Goal: Communication & Community: Ask a question

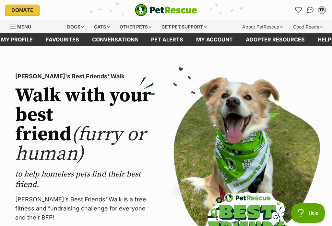
click at [76, 26] on div "Dogs" at bounding box center [76, 26] width 26 height 13
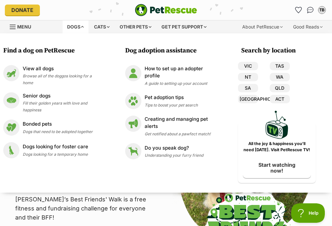
click at [284, 86] on link "QLD" at bounding box center [280, 88] width 20 height 8
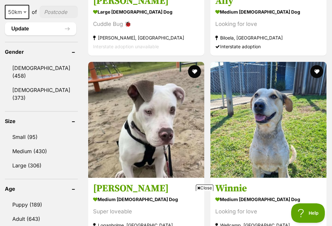
scroll to position [575, 0]
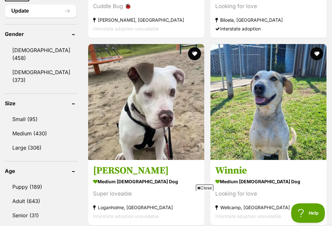
click at [31, 113] on link "Small (95)" at bounding box center [41, 120] width 73 height 14
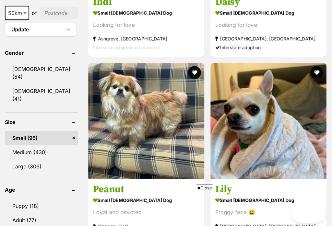
scroll to position [620, 0]
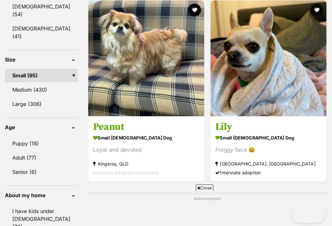
click at [30, 148] on link "Puppy (18)" at bounding box center [41, 144] width 73 height 14
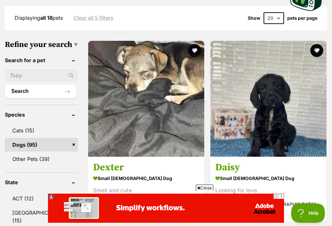
click at [215, 162] on h3 "Daisy" at bounding box center [268, 168] width 106 height 12
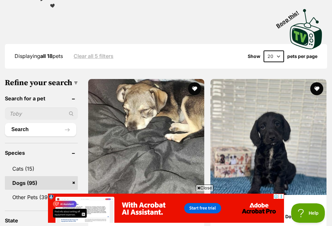
click at [103, 200] on h3 "Dexter" at bounding box center [146, 206] width 106 height 12
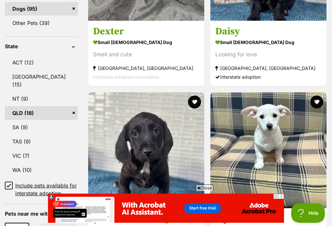
click at [215, 213] on h3 "Squeak" at bounding box center [268, 219] width 106 height 12
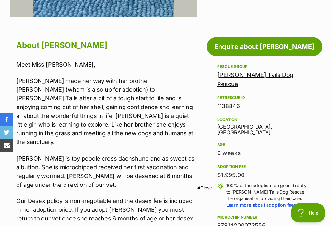
scroll to position [298, 0]
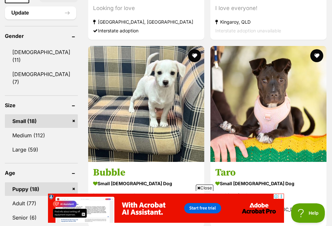
scroll to position [576, 0]
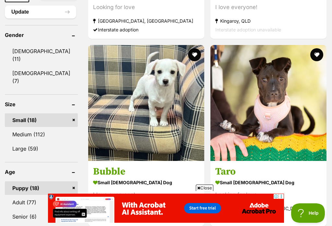
click at [29, 128] on link "Medium (112)" at bounding box center [41, 135] width 73 height 14
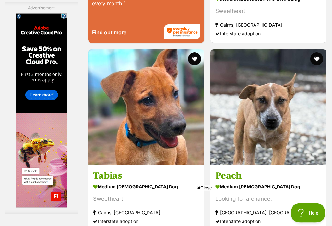
scroll to position [1386, 0]
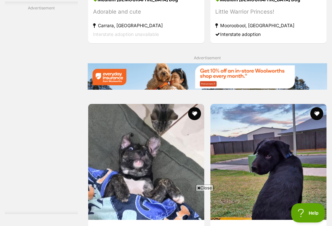
scroll to position [1386, 0]
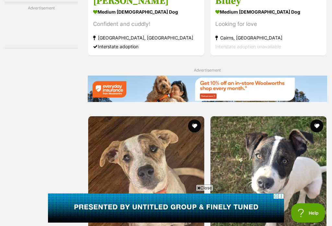
scroll to position [1373, 0]
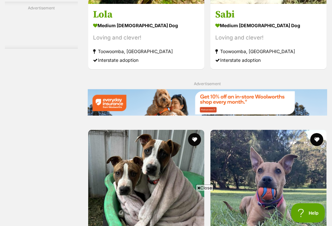
scroll to position [1359, 0]
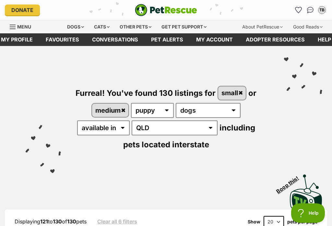
click at [121, 41] on link "Conversations" at bounding box center [115, 39] width 59 height 13
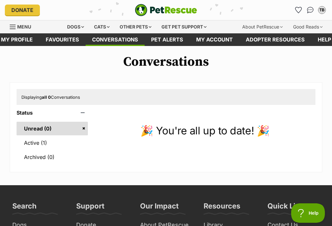
click at [40, 142] on link "Active (1)" at bounding box center [52, 143] width 71 height 14
click at [77, 27] on div "Dogs" at bounding box center [76, 26] width 26 height 13
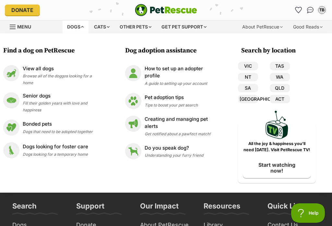
click at [285, 88] on link "QLD" at bounding box center [280, 88] width 20 height 8
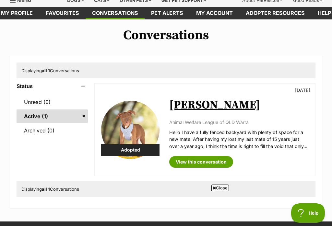
click at [217, 158] on link "View this conversation" at bounding box center [201, 162] width 64 height 12
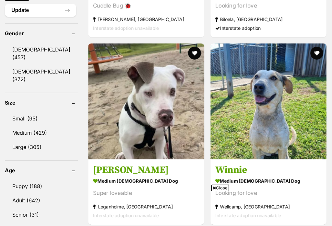
scroll to position [589, 0]
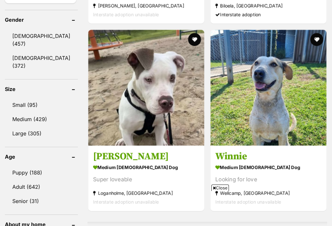
click at [24, 104] on link "Small (95)" at bounding box center [41, 105] width 73 height 14
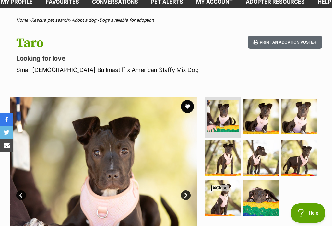
scroll to position [97, 0]
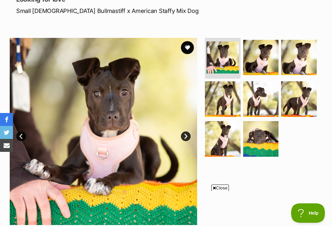
click at [263, 135] on img at bounding box center [261, 139] width 36 height 36
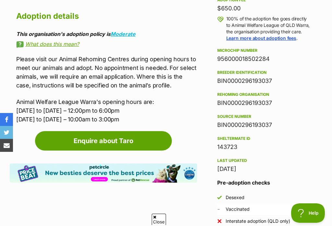
scroll to position [0, 0]
click at [125, 133] on link "Enquire about Taro" at bounding box center [103, 140] width 137 height 19
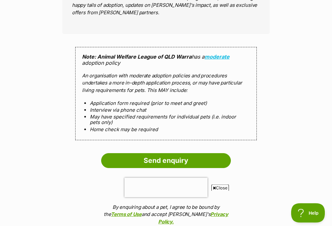
scroll to position [561, 0]
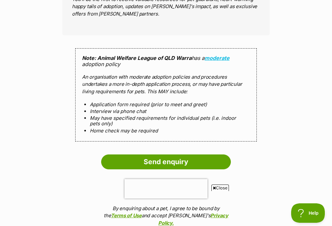
click at [189, 158] on input "Send enquiry" at bounding box center [166, 162] width 130 height 15
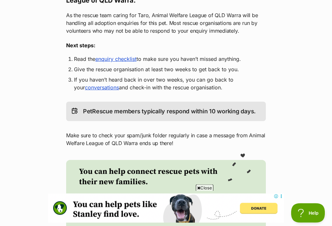
scroll to position [131, 0]
click at [128, 62] on link "enquiry checklist" at bounding box center [115, 59] width 41 height 6
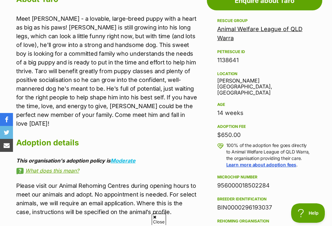
scroll to position [264, 0]
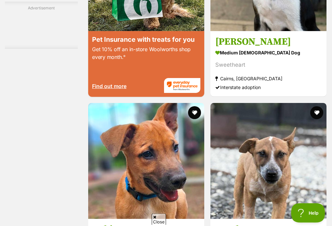
scroll to position [1355, 0]
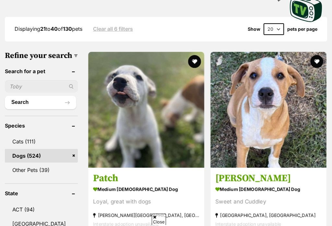
click at [94, 173] on h3 "Patch" at bounding box center [146, 179] width 106 height 12
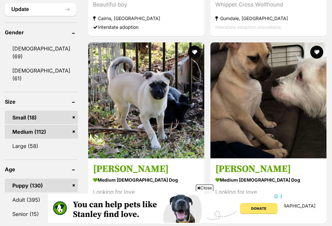
scroll to position [579, 0]
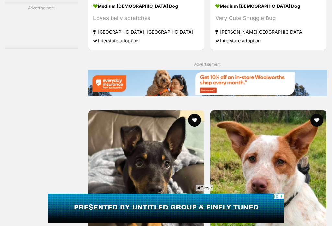
scroll to position [1379, 0]
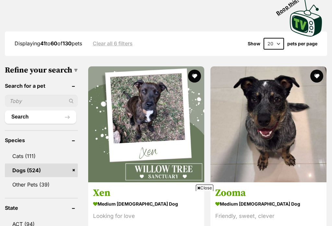
click at [93, 200] on section "medium [DEMOGRAPHIC_DATA] Dog Looking for love [GEOGRAPHIC_DATA], [GEOGRAPHIC_D…" at bounding box center [146, 222] width 106 height 44
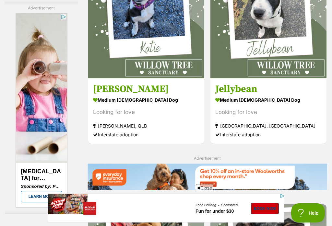
scroll to position [1285, 0]
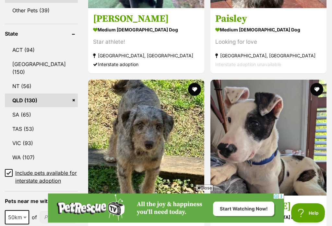
scroll to position [353, 0]
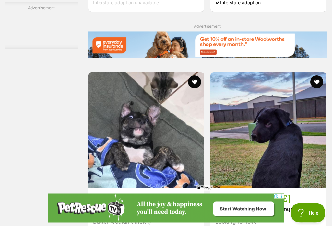
scroll to position [1417, 0]
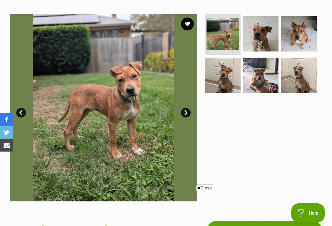
scroll to position [109, 0]
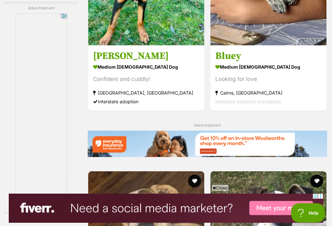
scroll to position [1374, 0]
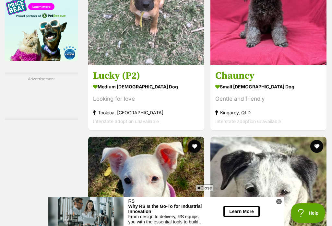
scroll to position [1110, 0]
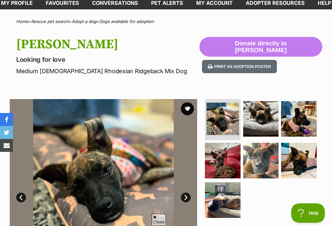
scroll to position [43, 0]
